Goal: Task Accomplishment & Management: Use online tool/utility

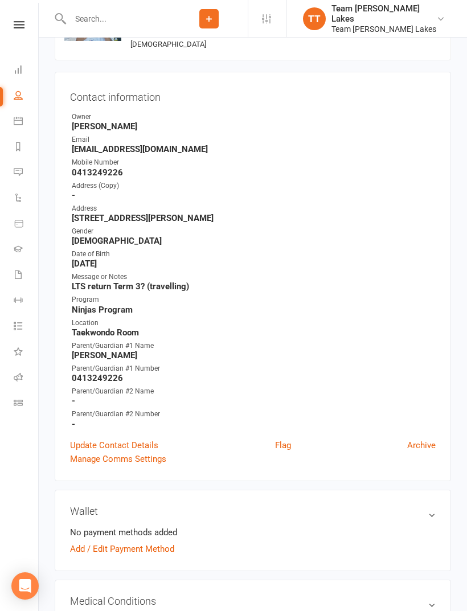
click at [22, 116] on icon at bounding box center [18, 120] width 9 height 9
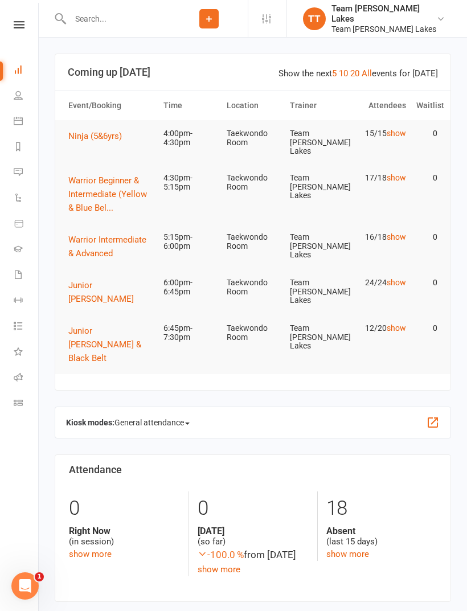
click at [29, 119] on link "Calendar" at bounding box center [27, 122] width 26 height 26
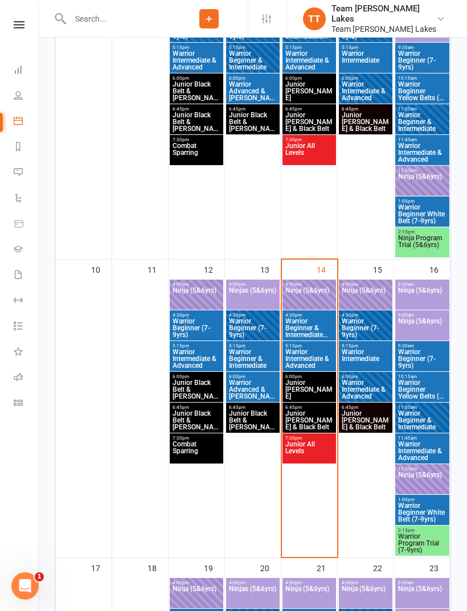
scroll to position [621, 0]
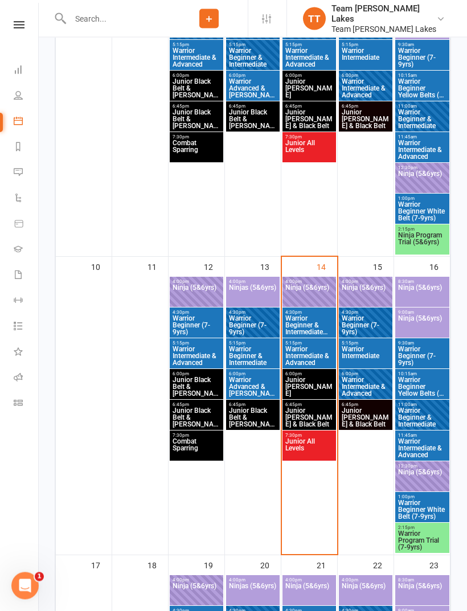
click at [312, 284] on span "Ninja (5&6yrs)" at bounding box center [308, 294] width 49 height 20
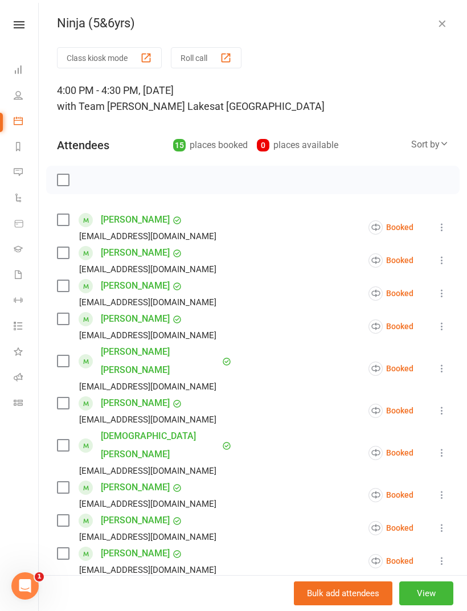
click at [197, 58] on button "Roll call" at bounding box center [206, 57] width 71 height 21
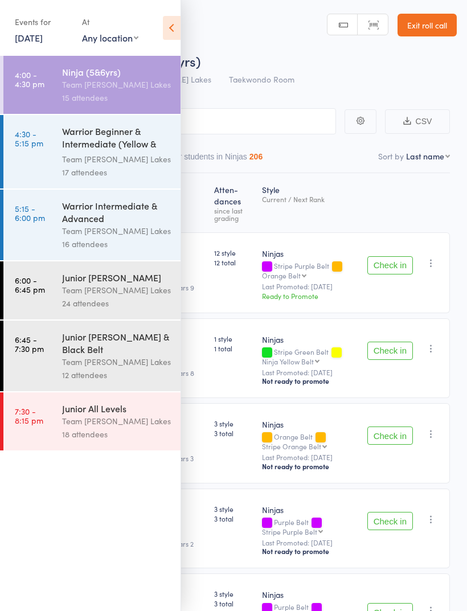
click at [169, 23] on icon at bounding box center [172, 28] width 18 height 24
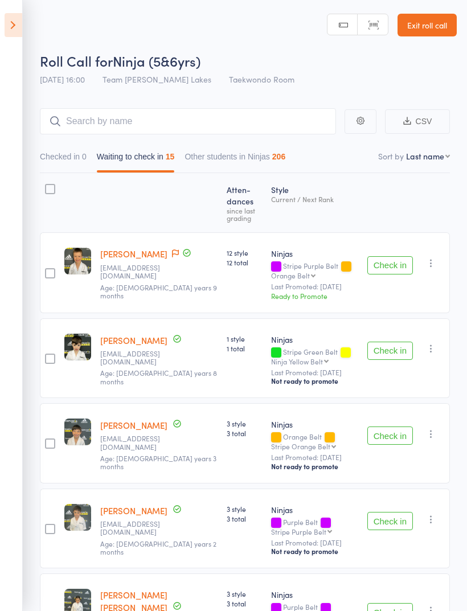
click at [427, 152] on select "First name Last name Birthday today? Behind on payments? Check in time Next pay…" at bounding box center [428, 155] width 44 height 11
select select "10"
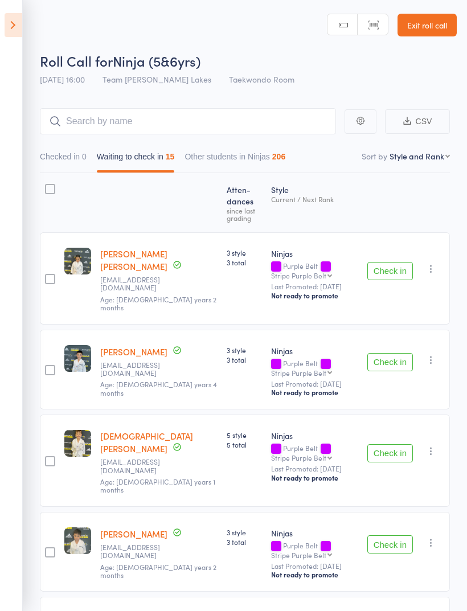
click at [396, 269] on button "Check in" at bounding box center [390, 271] width 46 height 18
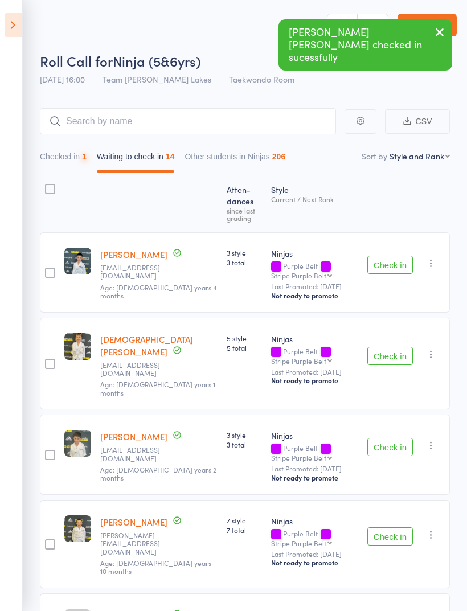
click at [391, 264] on button "Check in" at bounding box center [390, 264] width 46 height 18
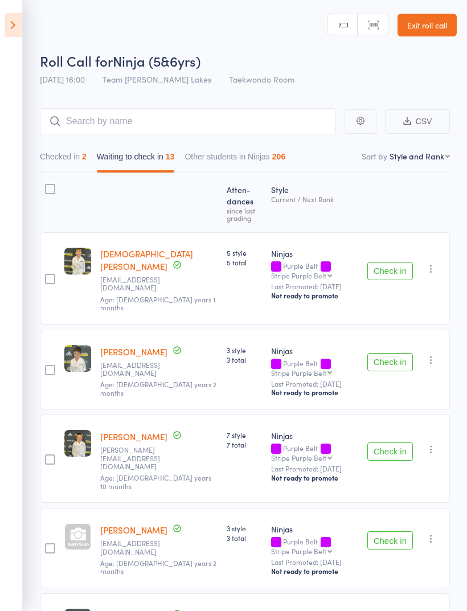
click at [393, 266] on button "Check in" at bounding box center [390, 271] width 46 height 18
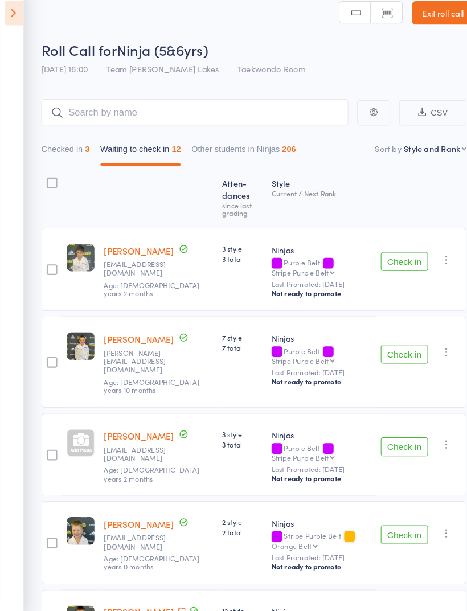
click at [397, 345] on button "Check in" at bounding box center [390, 354] width 46 height 18
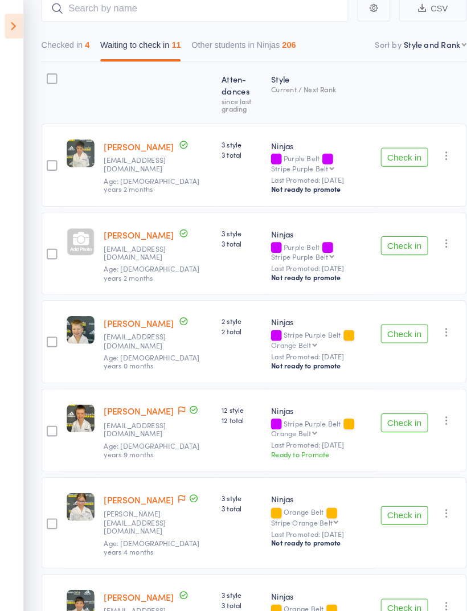
scroll to position [113, 0]
click at [393, 492] on button "Check in" at bounding box center [390, 497] width 46 height 18
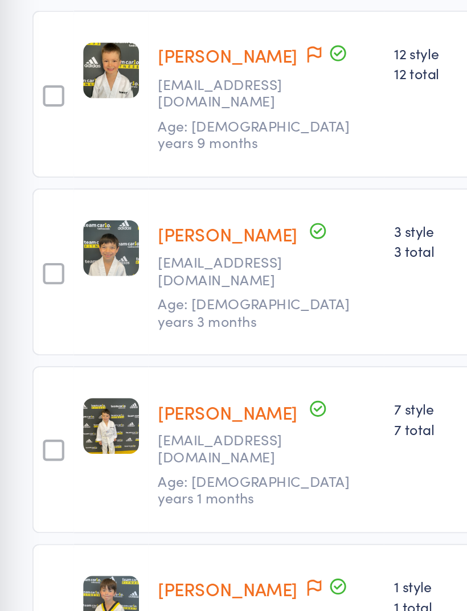
scroll to position [283, 0]
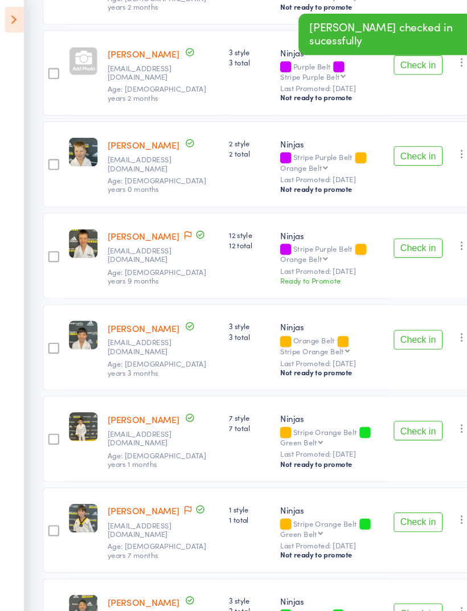
click at [389, 403] on button "Check in" at bounding box center [390, 408] width 46 height 18
click at [385, 401] on button "Check in" at bounding box center [390, 408] width 46 height 18
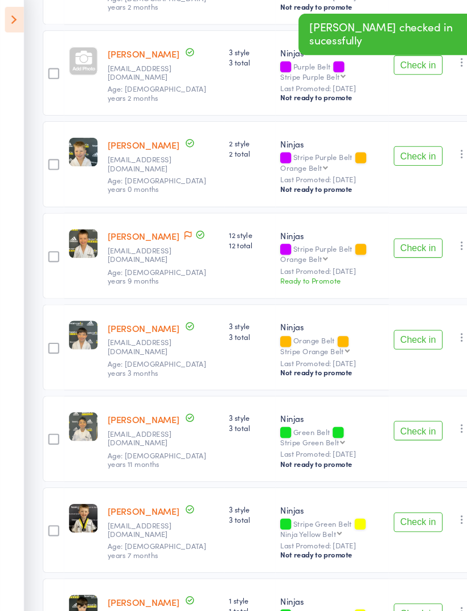
click at [389, 399] on button "Check in" at bounding box center [390, 408] width 46 height 18
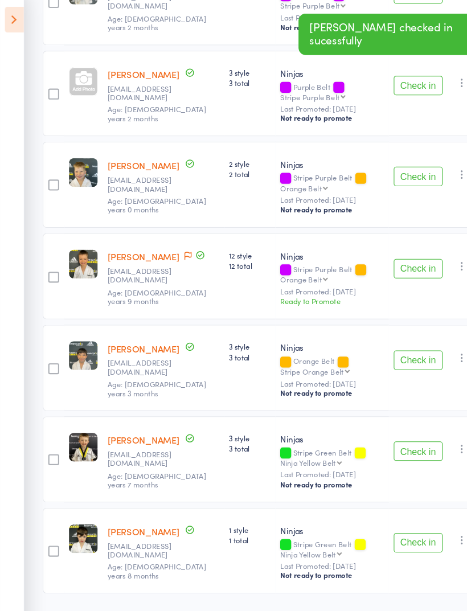
scroll to position [255, 0]
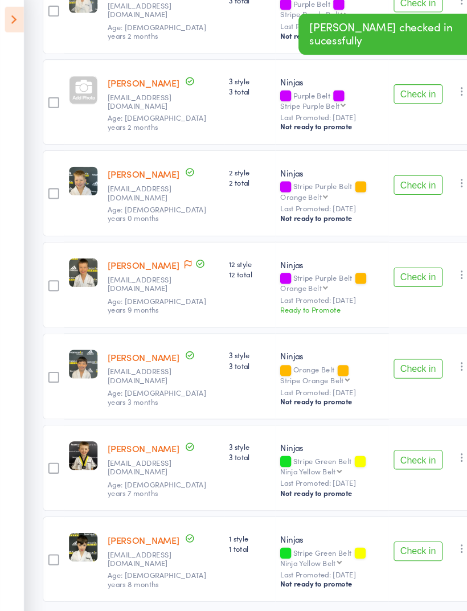
click at [387, 426] on button "Check in" at bounding box center [390, 435] width 46 height 18
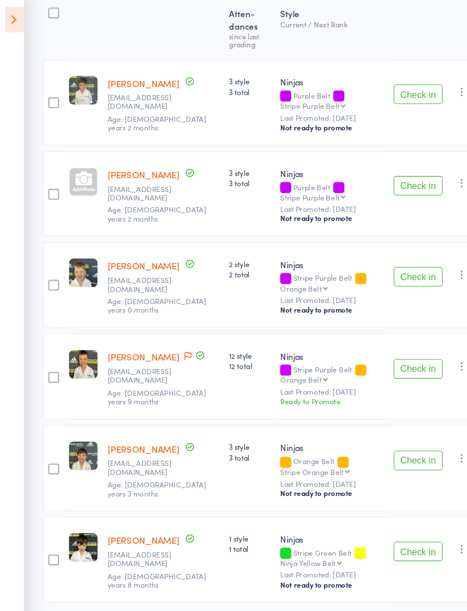
click at [393, 512] on button "Check in" at bounding box center [390, 521] width 46 height 18
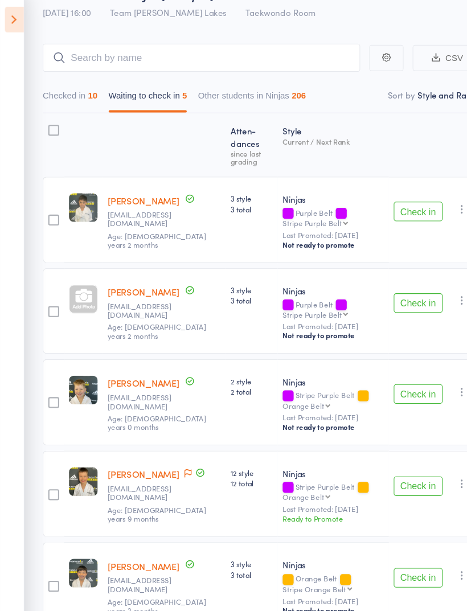
scroll to position [85, 0]
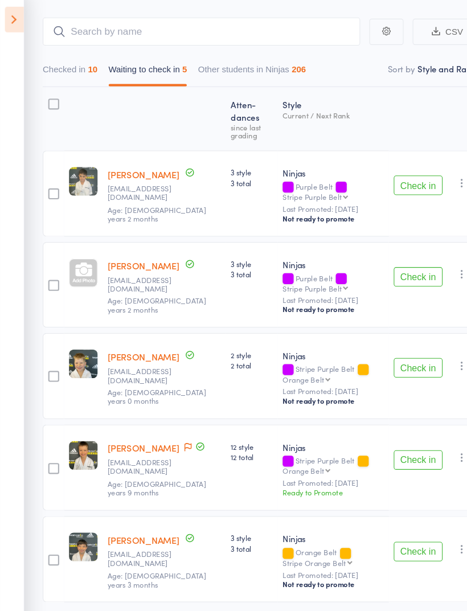
click at [394, 512] on button "Check in" at bounding box center [390, 521] width 46 height 18
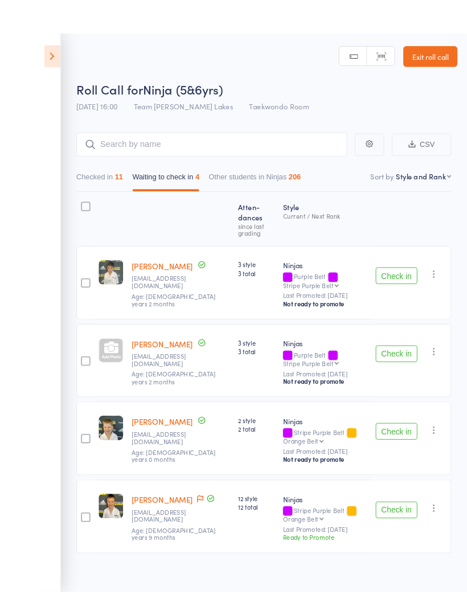
scroll to position [8, 0]
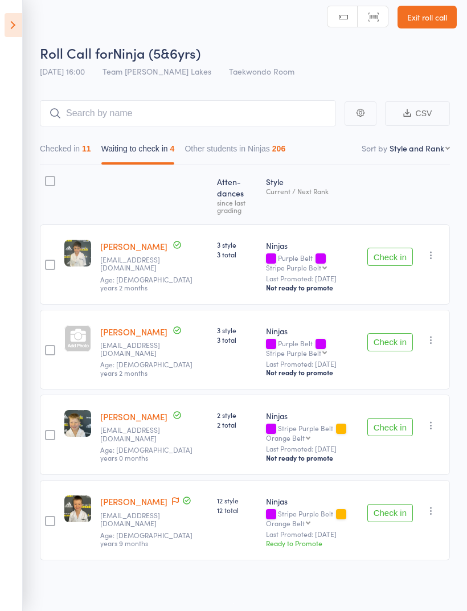
click at [436, 419] on icon "button" at bounding box center [430, 424] width 11 height 11
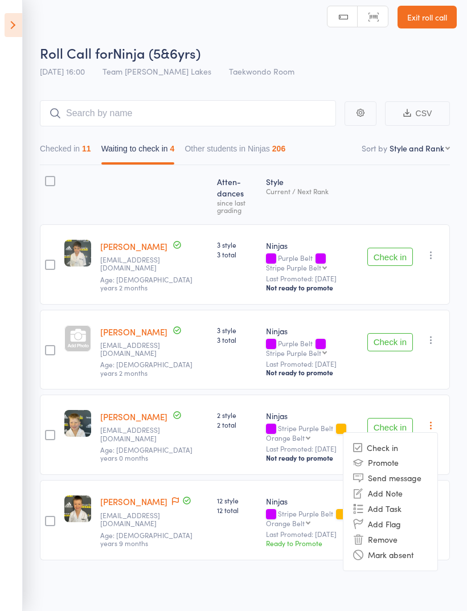
click at [418, 547] on li "Mark absent" at bounding box center [390, 554] width 94 height 15
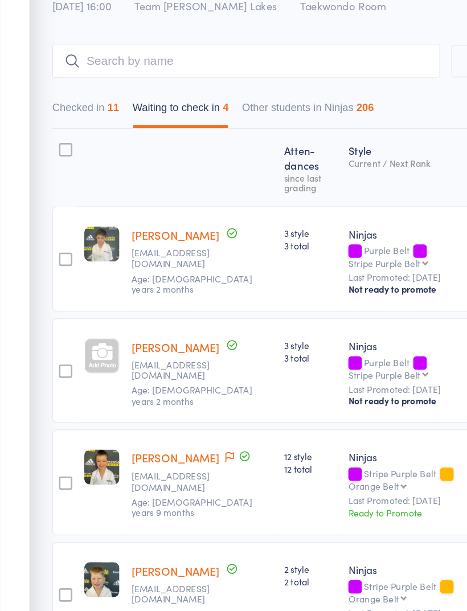
scroll to position [0, 0]
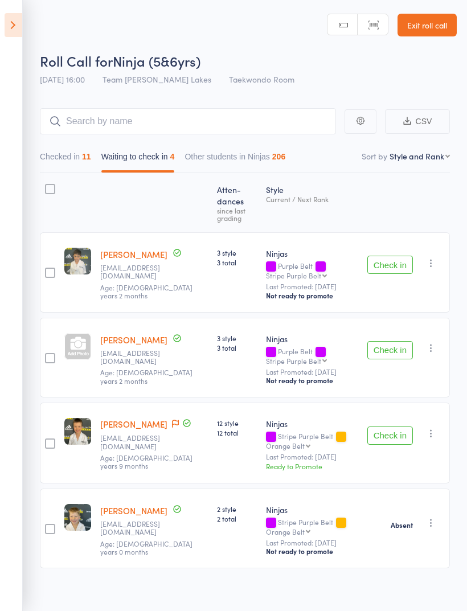
click at [398, 426] on button "Check in" at bounding box center [390, 435] width 46 height 18
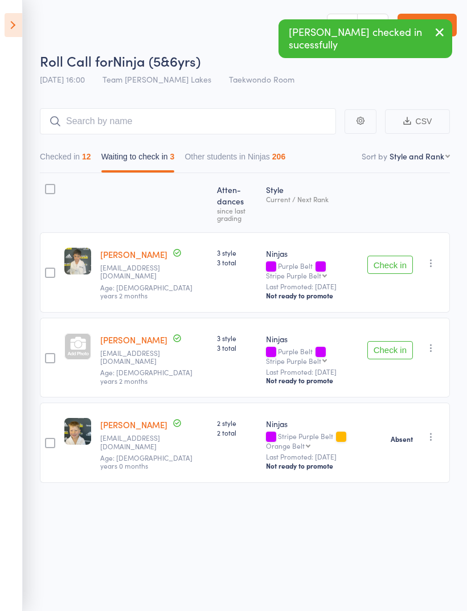
click at [46, 172] on button "Checked in 12" at bounding box center [65, 159] width 51 height 26
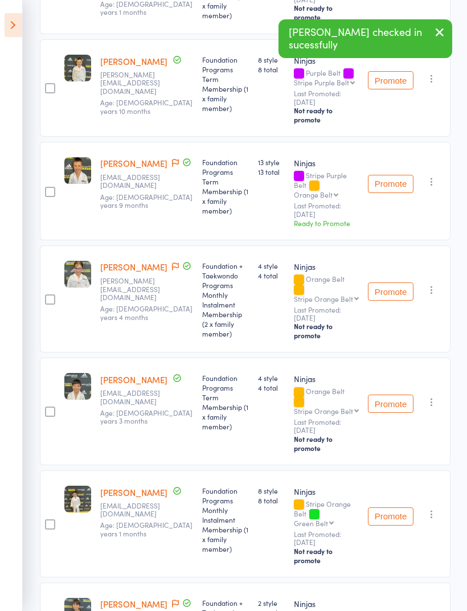
scroll to position [520, 0]
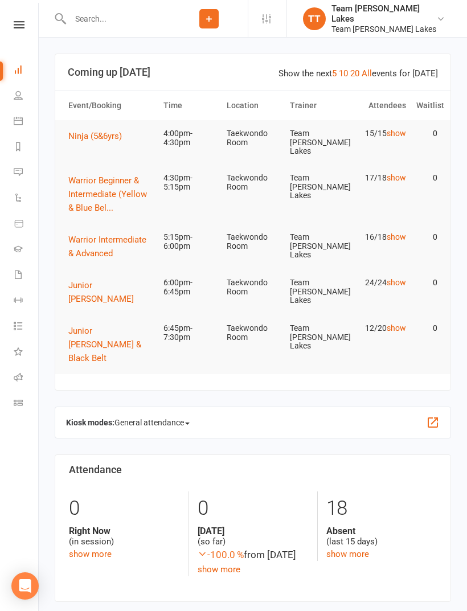
click at [24, 110] on link "Calendar" at bounding box center [27, 122] width 26 height 26
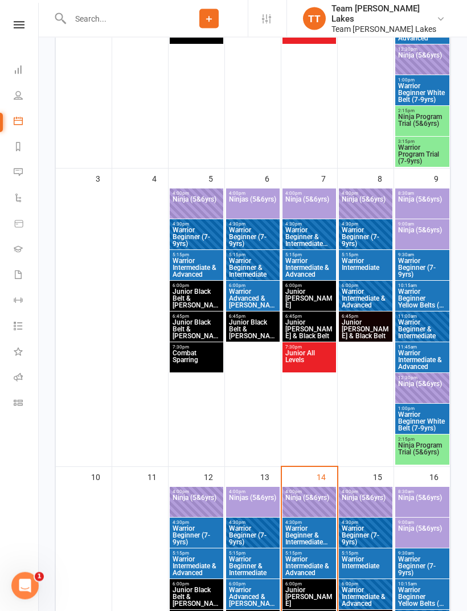
click at [312, 495] on span "Ninja (5&6yrs)" at bounding box center [308, 504] width 49 height 20
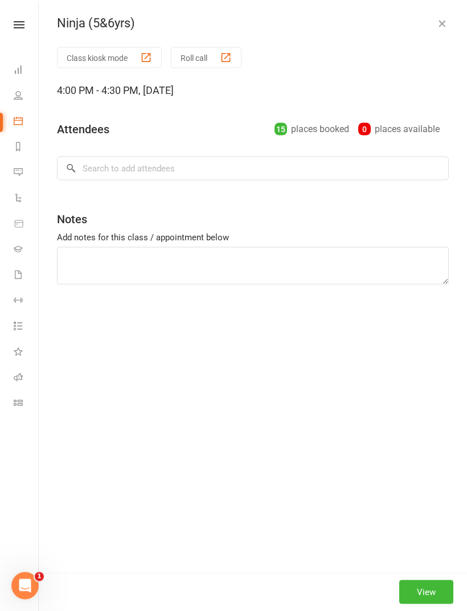
scroll to position [411, 0]
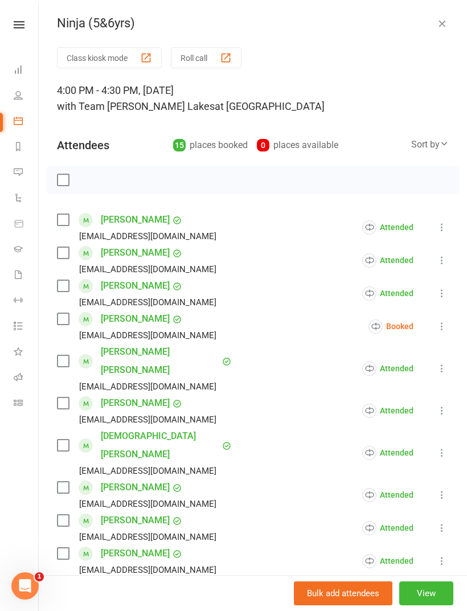
click at [199, 55] on button "Roll call" at bounding box center [206, 57] width 71 height 21
click at [200, 50] on button "Roll call" at bounding box center [206, 57] width 71 height 21
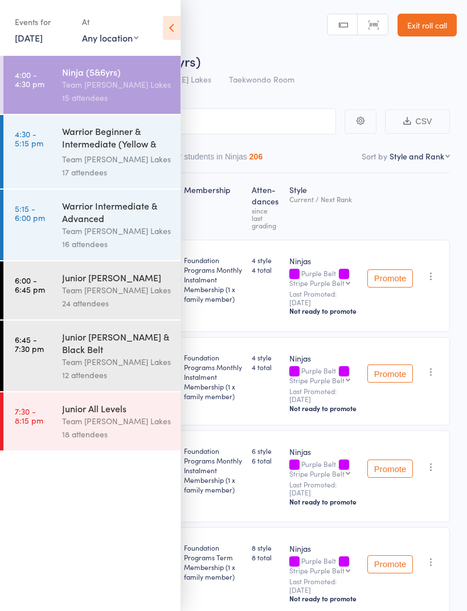
click at [178, 17] on icon at bounding box center [172, 28] width 18 height 24
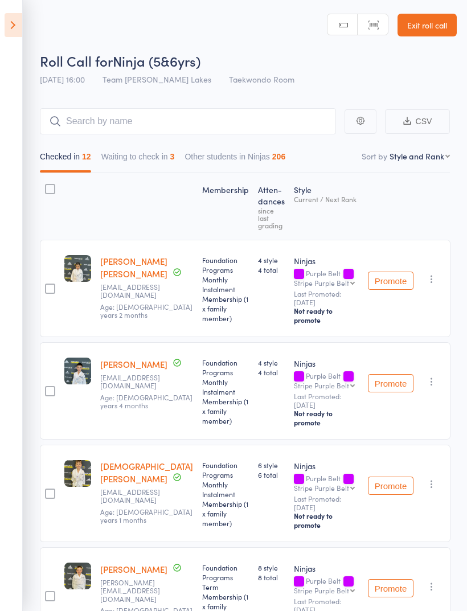
click at [146, 156] on button "Waiting to check in 3" at bounding box center [137, 159] width 73 height 26
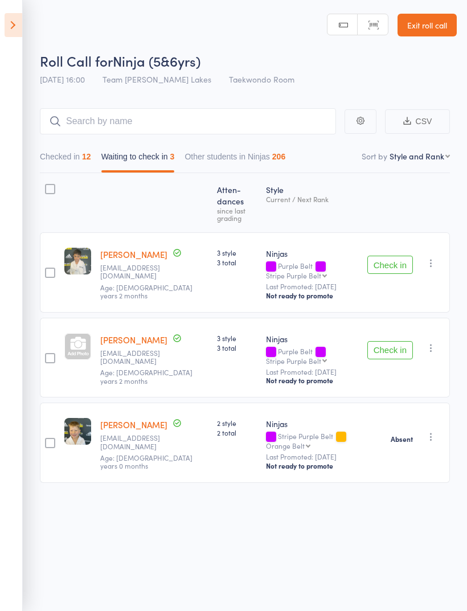
click at [45, 187] on div at bounding box center [50, 189] width 10 height 10
click at [47, 185] on input "checkbox" at bounding box center [47, 185] width 0 height 0
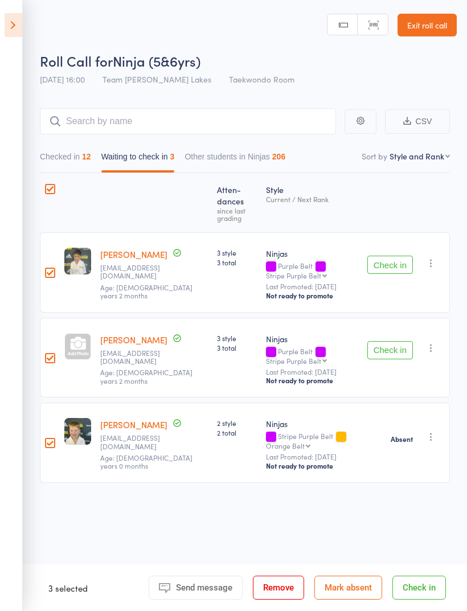
click at [348, 591] on button "Mark absent" at bounding box center [348, 587] width 68 height 24
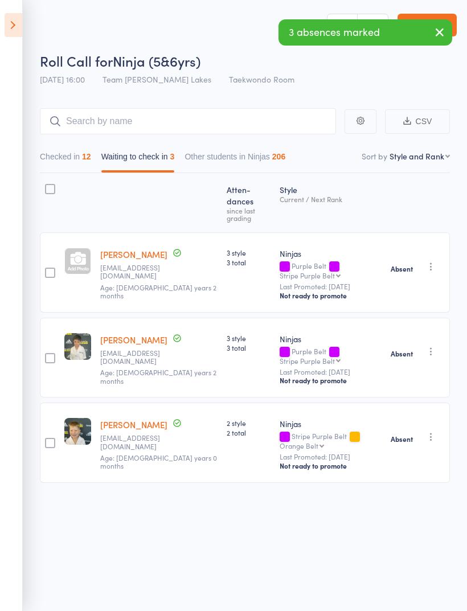
click at [59, 155] on button "Checked in 12" at bounding box center [65, 159] width 51 height 26
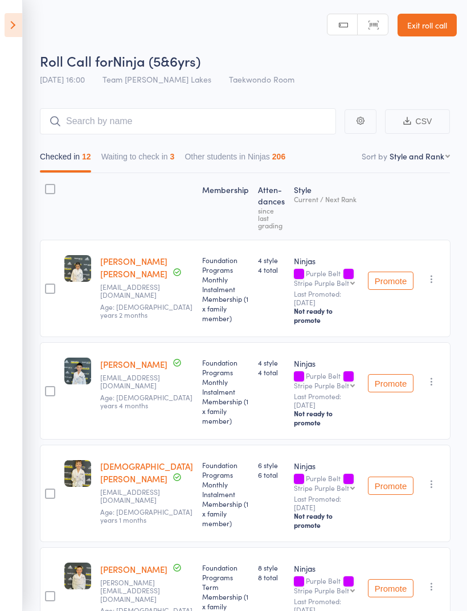
click at [153, 155] on button "Waiting to check in 3" at bounding box center [137, 159] width 73 height 26
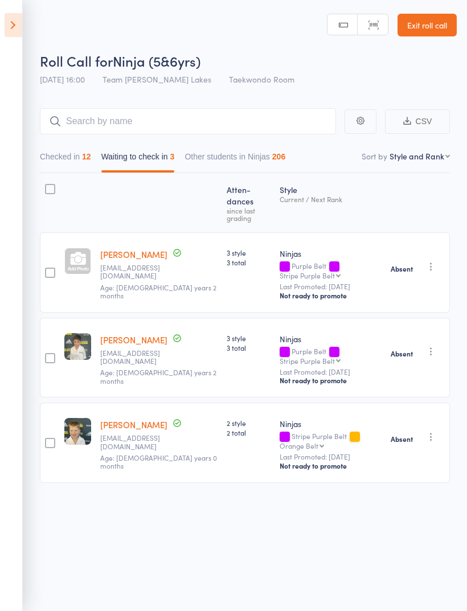
click at [134, 248] on link "Charlotte Wang" at bounding box center [133, 254] width 67 height 12
click at [433, 261] on icon "button" at bounding box center [430, 266] width 11 height 11
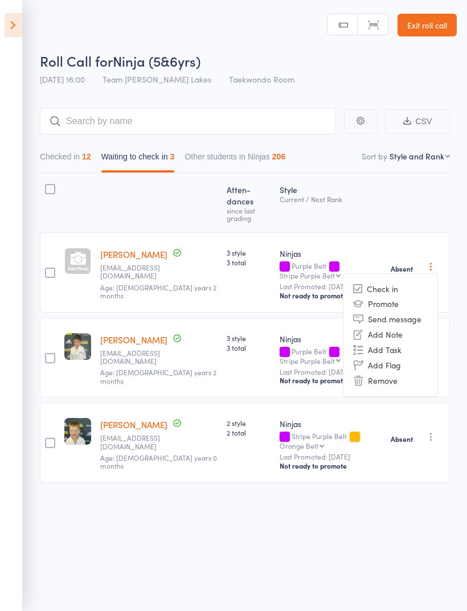
click at [404, 282] on li "Check in" at bounding box center [390, 289] width 94 height 14
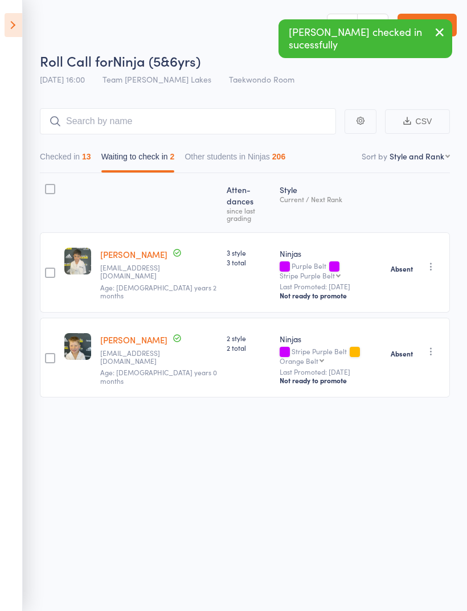
click at [62, 155] on button "Checked in 13" at bounding box center [65, 159] width 51 height 26
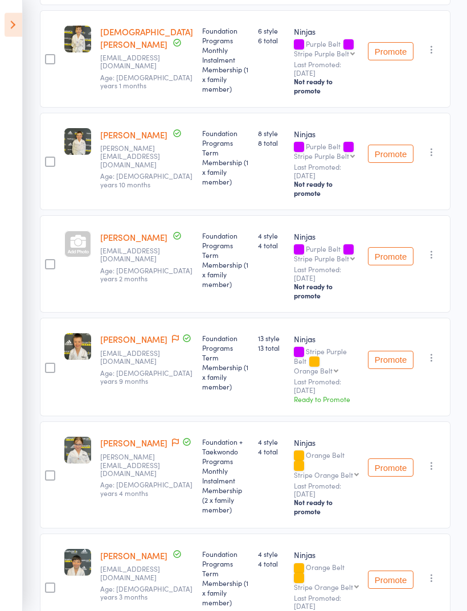
scroll to position [434, 0]
click at [80, 251] on div at bounding box center [77, 243] width 27 height 27
click at [142, 238] on link "Charlotte Wang" at bounding box center [133, 237] width 67 height 12
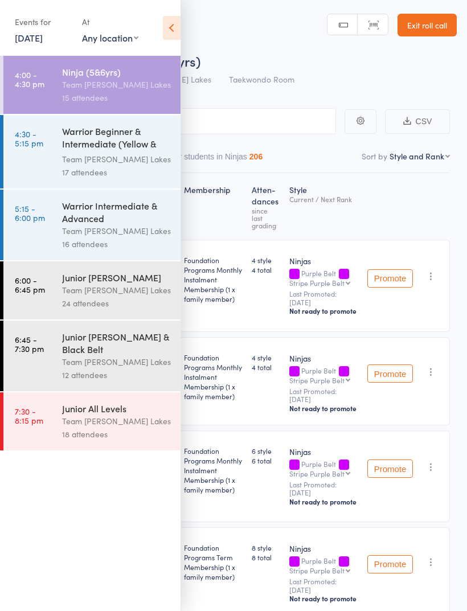
click at [167, 22] on icon at bounding box center [172, 28] width 18 height 24
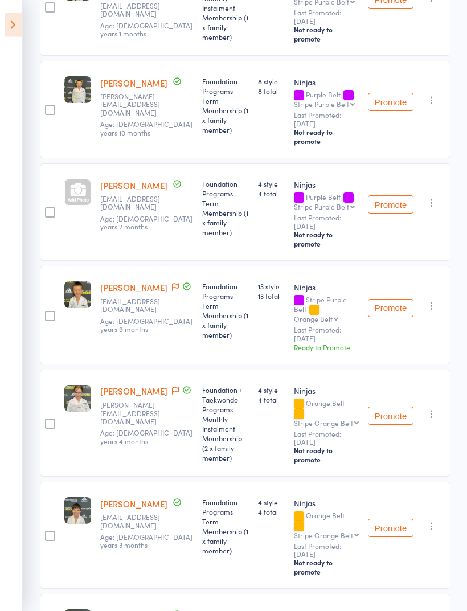
scroll to position [486, 0]
click at [76, 196] on div at bounding box center [77, 192] width 27 height 27
click at [5, 17] on icon at bounding box center [14, 25] width 18 height 24
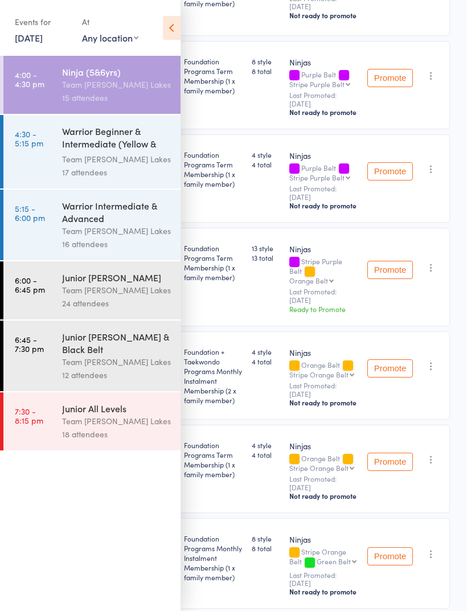
click at [175, 22] on icon at bounding box center [172, 28] width 18 height 24
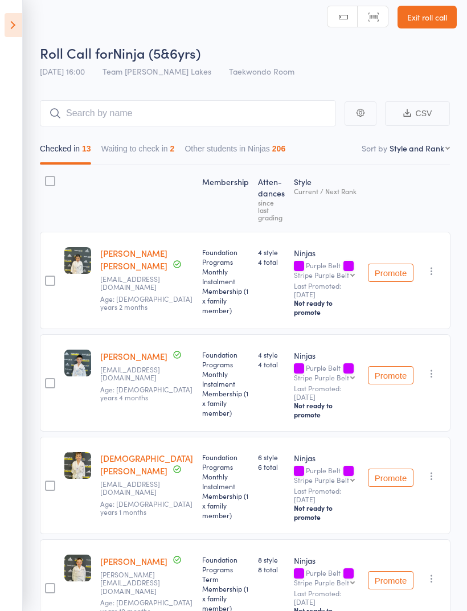
scroll to position [0, 0]
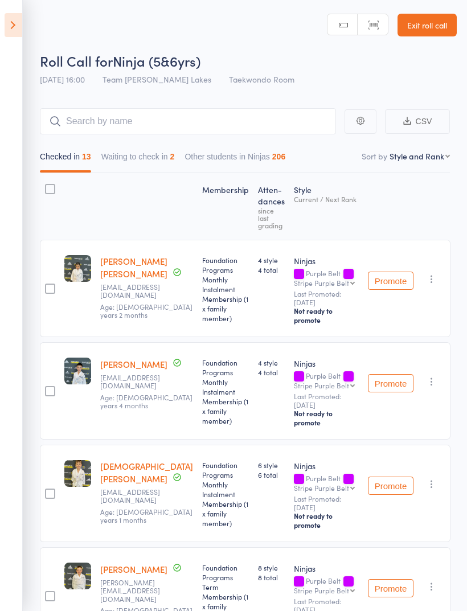
click at [447, 28] on link "Exit roll call" at bounding box center [426, 25] width 59 height 23
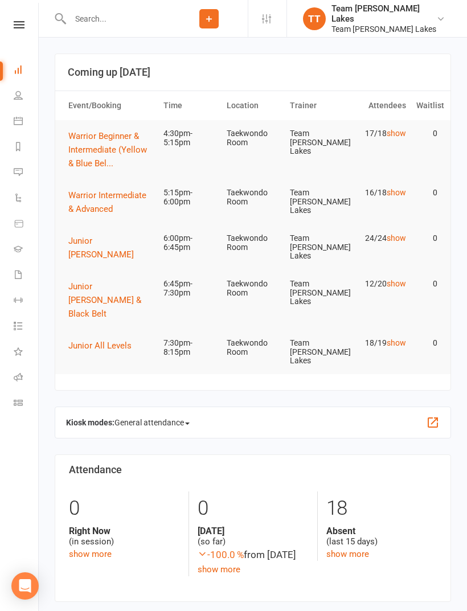
click at [26, 115] on link "Calendar" at bounding box center [27, 122] width 26 height 26
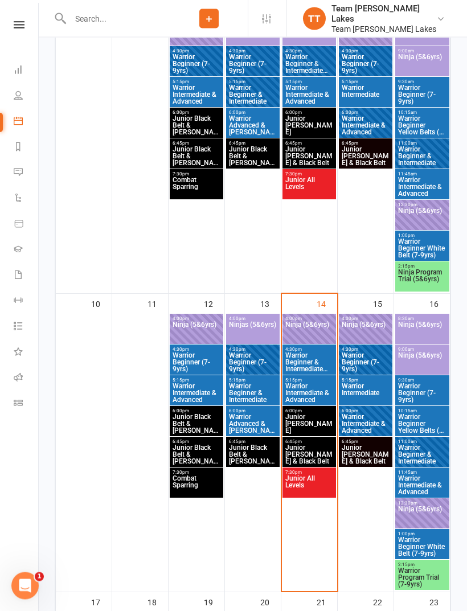
scroll to position [584, 0]
click at [309, 358] on span "Warrior Beginner & Intermediate (Yellow & Blue Bel..." at bounding box center [308, 362] width 49 height 20
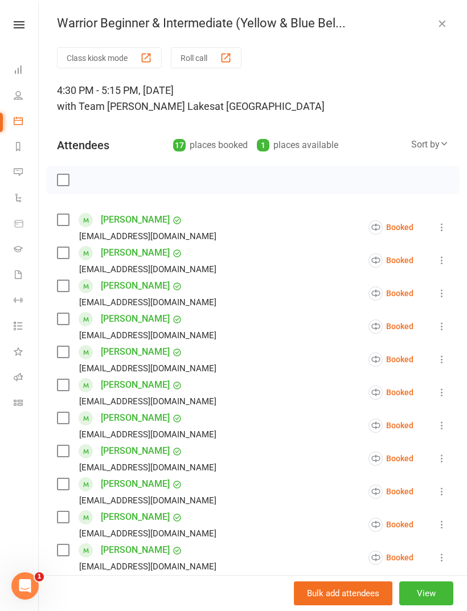
click at [207, 48] on button "Roll call" at bounding box center [206, 57] width 71 height 21
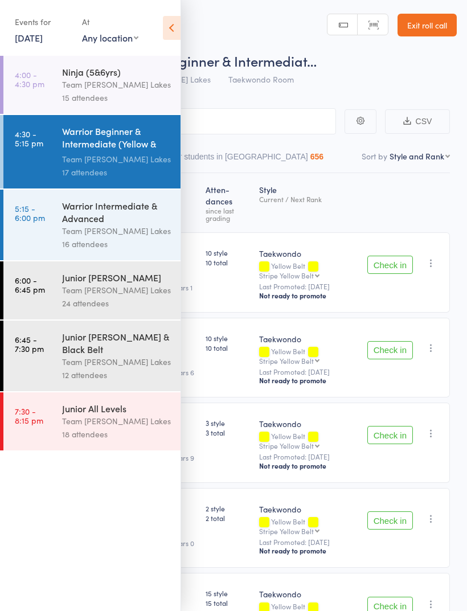
click at [171, 24] on icon at bounding box center [172, 28] width 18 height 24
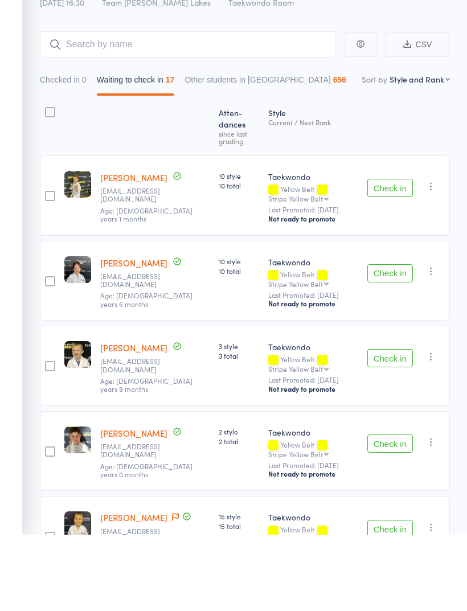
scroll to position [77, 0]
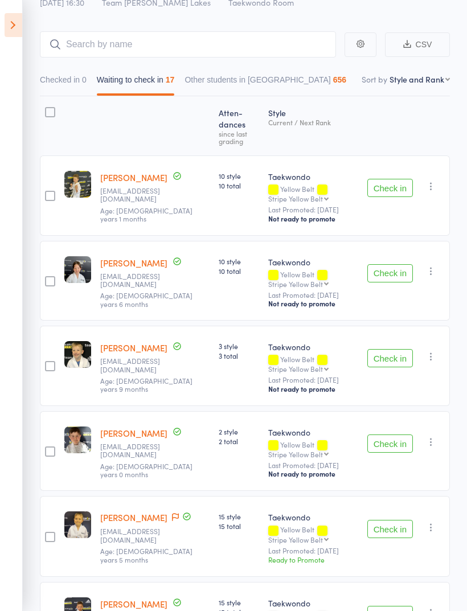
click at [389, 278] on button "Check in" at bounding box center [390, 273] width 46 height 18
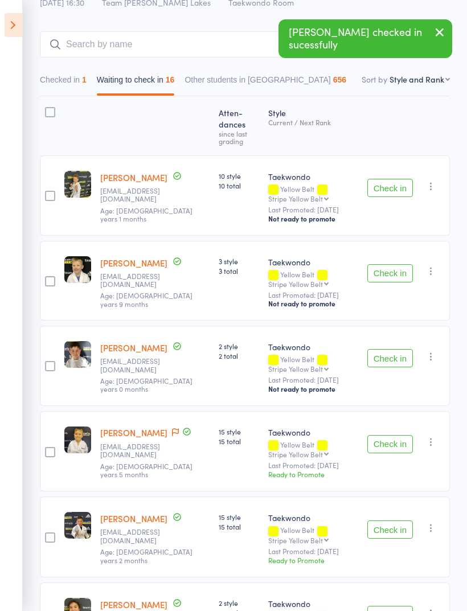
click at [389, 270] on button "Check in" at bounding box center [390, 273] width 46 height 18
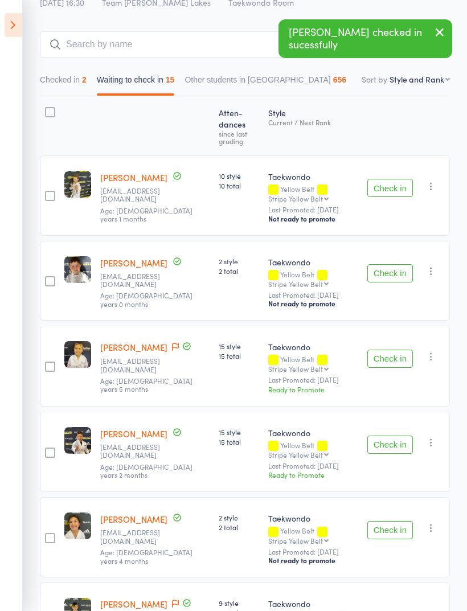
click at [396, 355] on button "Check in" at bounding box center [390, 358] width 46 height 18
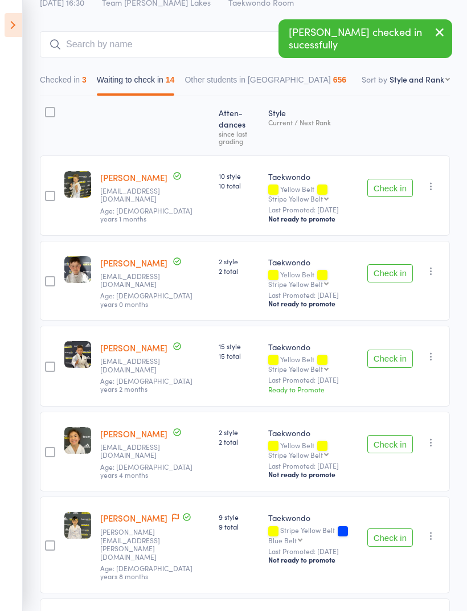
click at [403, 356] on button "Check in" at bounding box center [390, 358] width 46 height 18
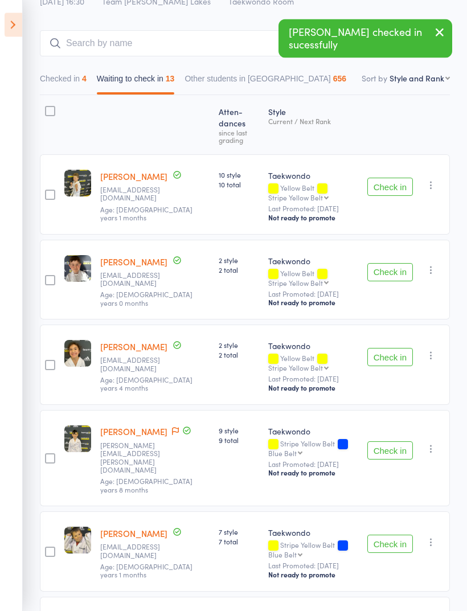
scroll to position [78, 0]
click at [398, 441] on button "Check in" at bounding box center [390, 450] width 46 height 18
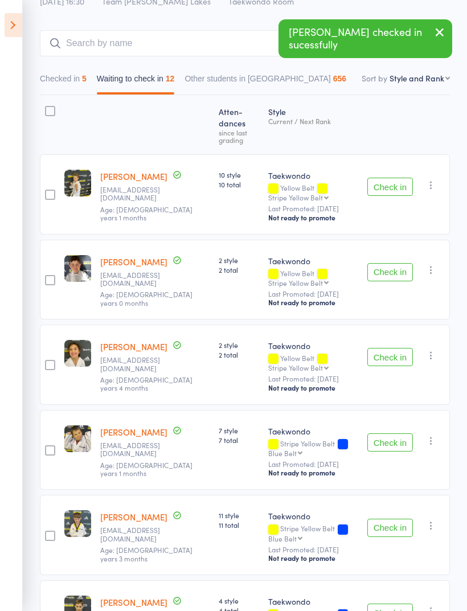
click at [394, 442] on button "Check in" at bounding box center [390, 442] width 46 height 18
click at [395, 443] on button "Check in" at bounding box center [390, 442] width 46 height 18
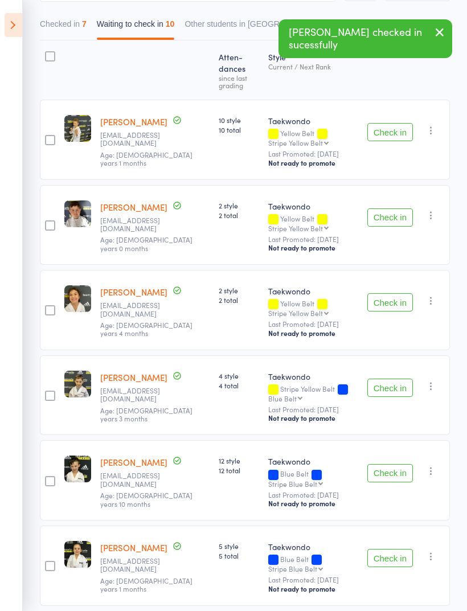
scroll to position [137, 0]
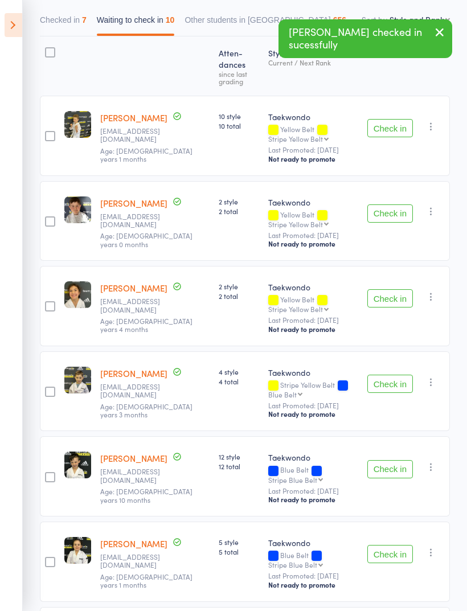
click at [402, 554] on button "Check in" at bounding box center [390, 554] width 46 height 18
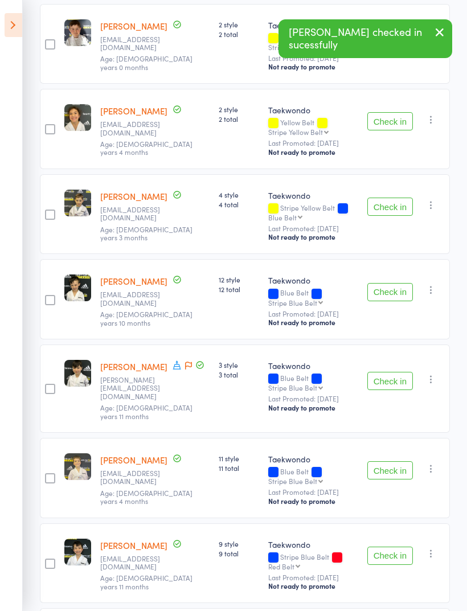
scroll to position [317, 0]
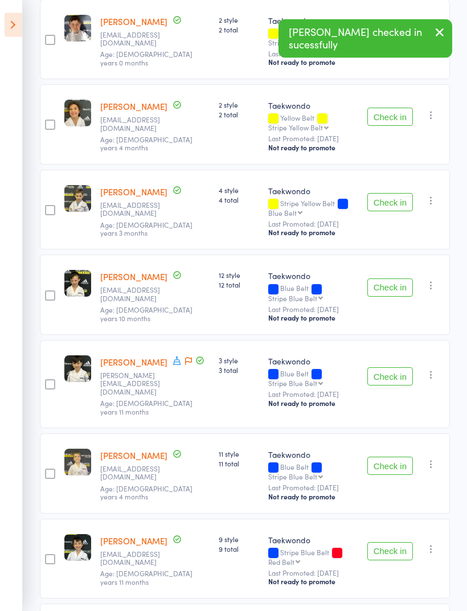
click at [394, 457] on button "Check in" at bounding box center [390, 466] width 46 height 18
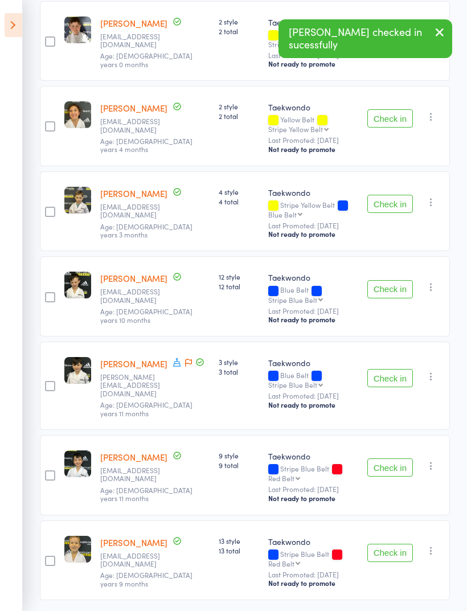
click at [397, 544] on button "Check in" at bounding box center [390, 552] width 46 height 18
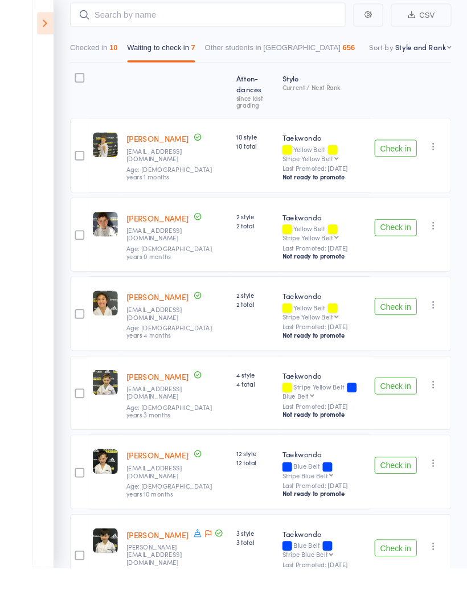
scroll to position [127, 0]
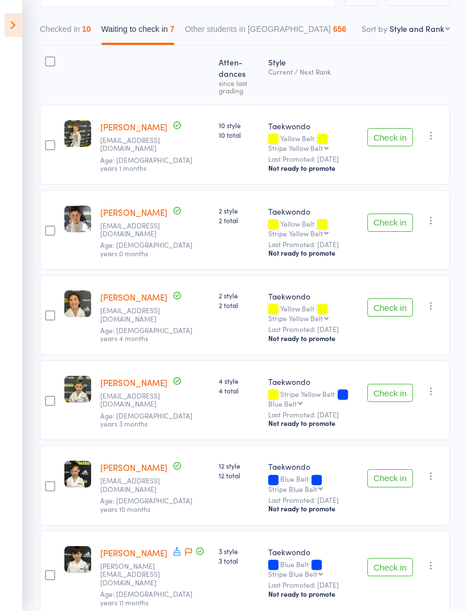
click at [397, 222] on button "Check in" at bounding box center [390, 222] width 46 height 18
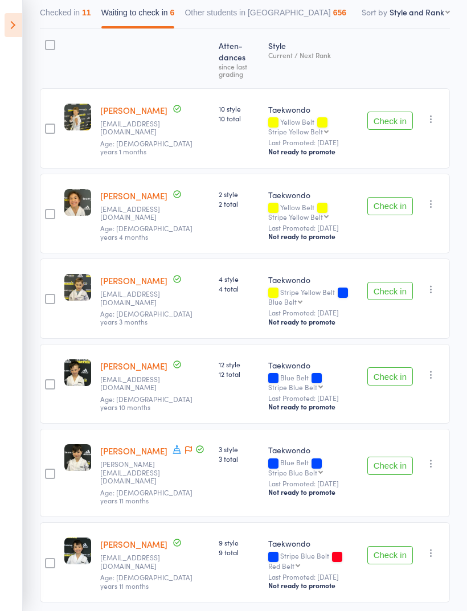
scroll to position [145, 0]
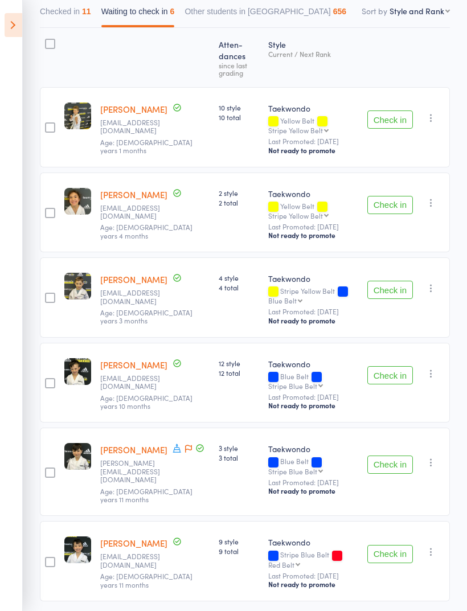
click at [401, 549] on button "Check in" at bounding box center [390, 554] width 46 height 18
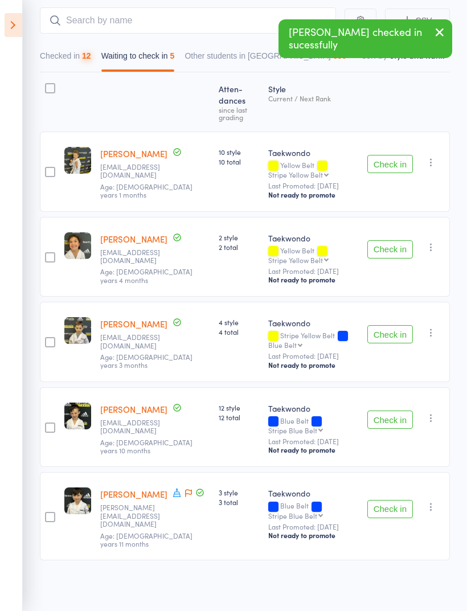
scroll to position [60, 0]
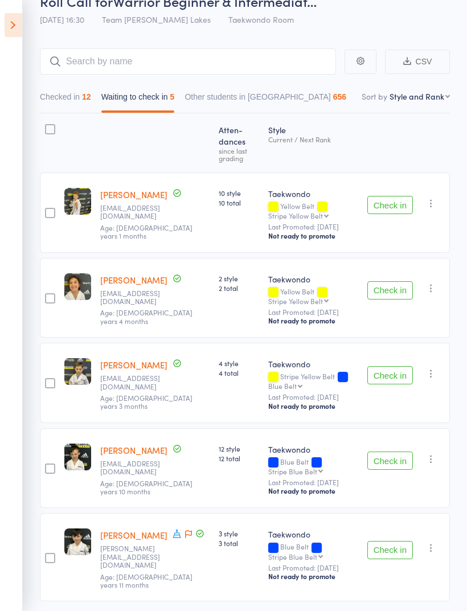
click at [394, 550] on button "Check in" at bounding box center [390, 550] width 46 height 18
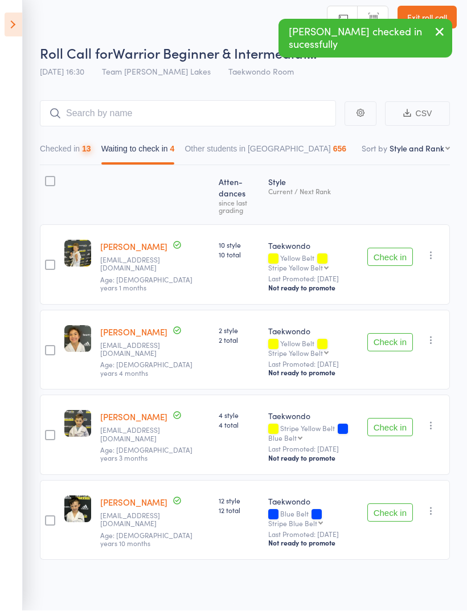
scroll to position [11, 0]
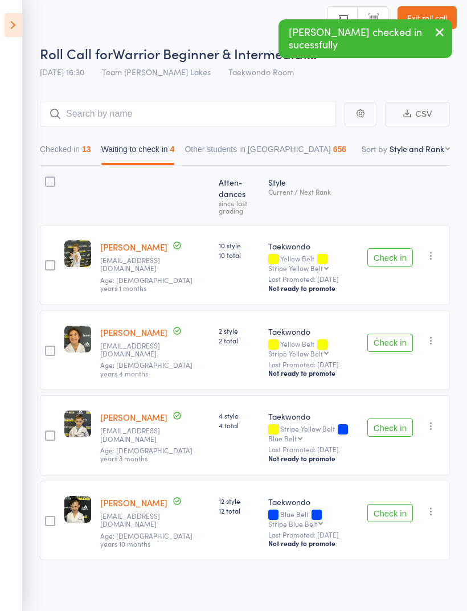
click at [400, 514] on button "Check in" at bounding box center [390, 513] width 46 height 18
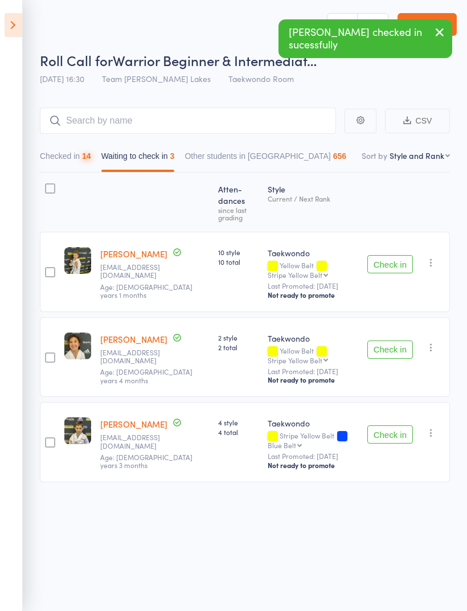
scroll to position [8, 0]
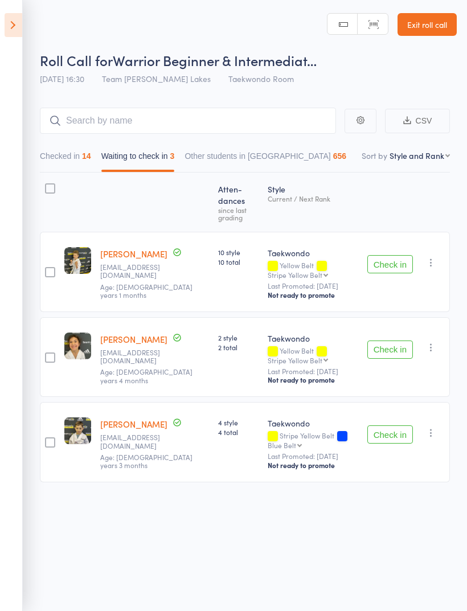
click at [403, 340] on button "Check in" at bounding box center [390, 349] width 46 height 18
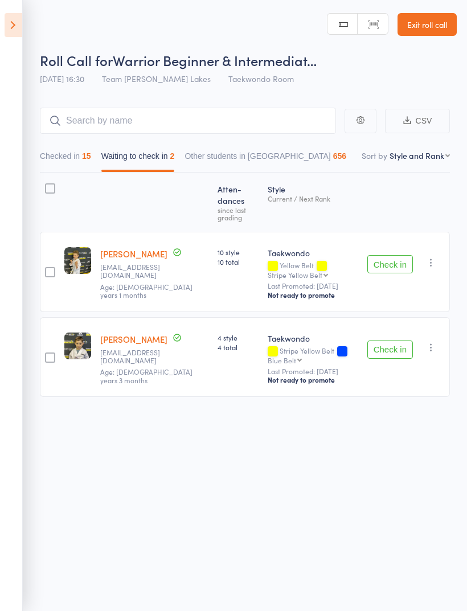
click at [48, 178] on div at bounding box center [50, 202] width 20 height 49
click at [50, 183] on div at bounding box center [50, 188] width 10 height 10
click at [47, 185] on input "checkbox" at bounding box center [47, 185] width 0 height 0
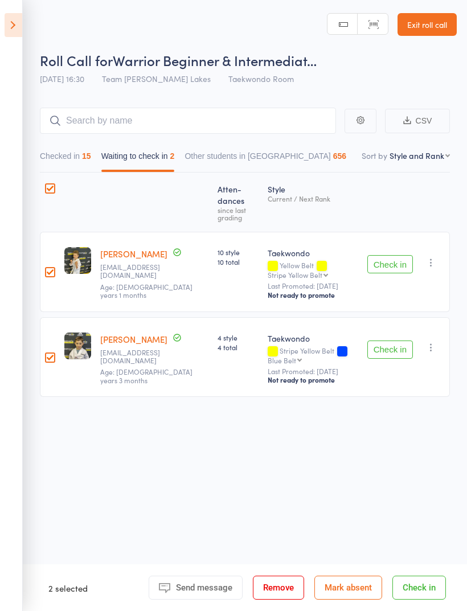
click at [356, 583] on button "Mark absent" at bounding box center [348, 587] width 68 height 24
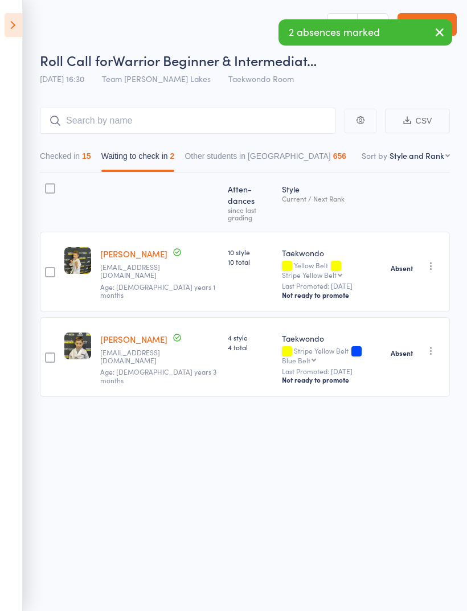
click at [150, 146] on button "Waiting to check in 2" at bounding box center [137, 159] width 73 height 26
click at [138, 146] on button "Waiting to check in 2" at bounding box center [137, 159] width 73 height 26
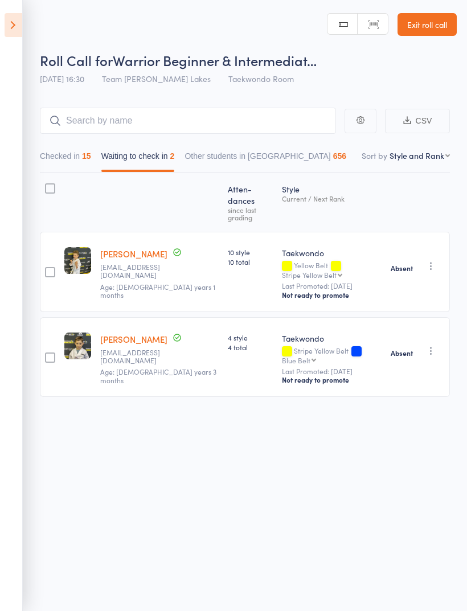
click at [74, 149] on button "Checked in 15" at bounding box center [65, 159] width 51 height 26
